Goal: Navigation & Orientation: Find specific page/section

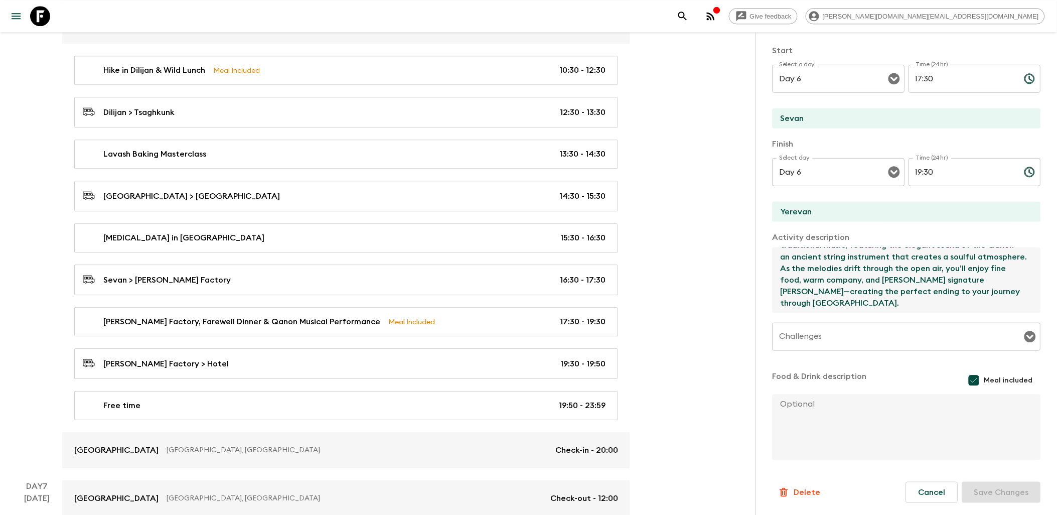
scroll to position [2015, 0]
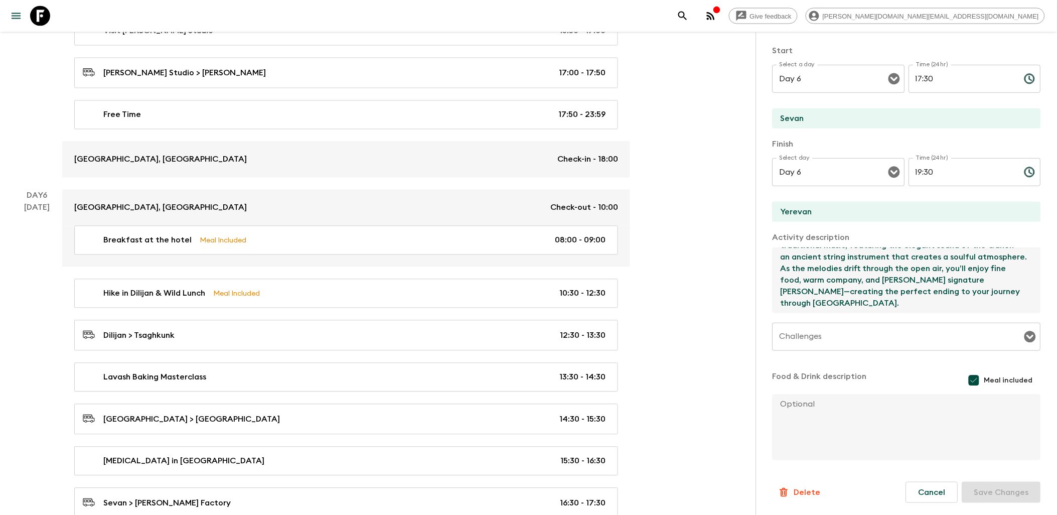
click at [38, 11] on icon at bounding box center [40, 16] width 20 height 20
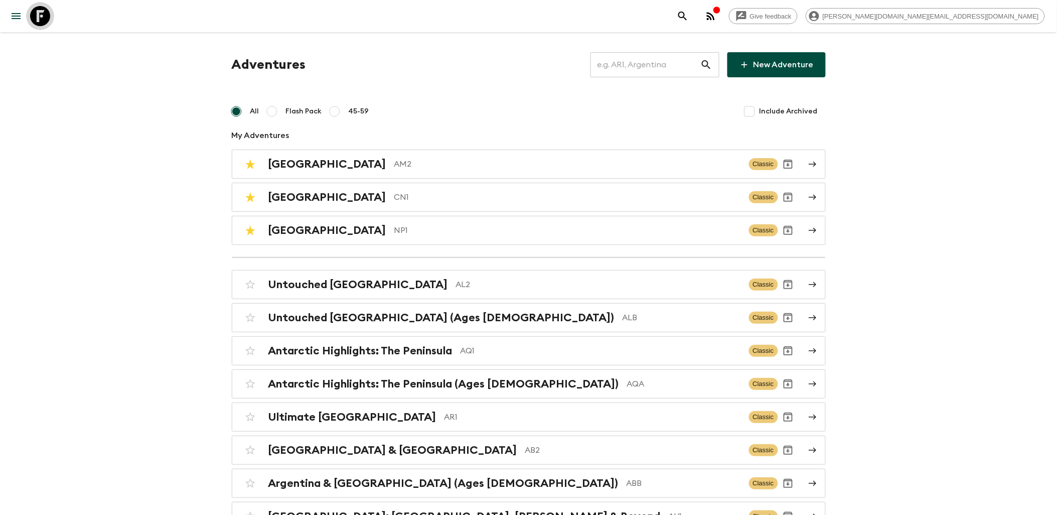
click at [38, 14] on icon at bounding box center [40, 16] width 20 height 20
